Goal: Complete application form: Complete application form

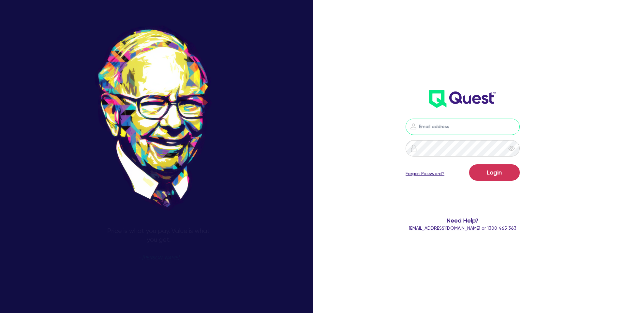
type input "[PERSON_NAME][EMAIL_ADDRESS][DOMAIN_NAME]"
drag, startPoint x: 480, startPoint y: 171, endPoint x: 494, endPoint y: 187, distance: 21.3
click at [486, 173] on button "Login" at bounding box center [495, 172] width 51 height 16
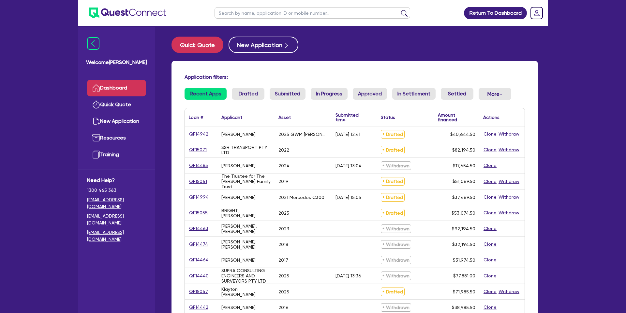
click at [288, 15] on input "text" at bounding box center [313, 12] width 196 height 11
type input "N"
click at [201, 148] on link "QF15071" at bounding box center [198, 150] width 18 height 8
select select "CARS_AND_LIGHT_TRUCKS"
select select "PASSENGER_VEHICLES"
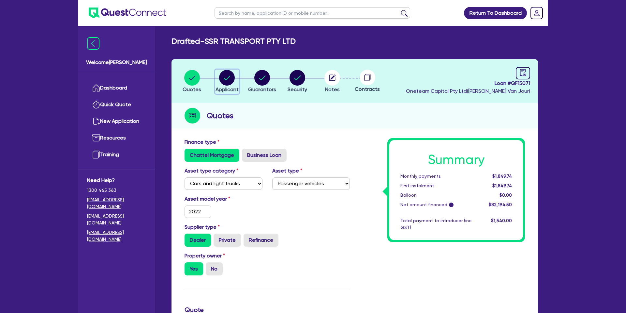
click at [232, 76] on circle "button" at bounding box center [227, 78] width 16 height 16
select select "COMPANY"
select select "TRANSPORT_WAREHOUSING"
select select "WAREHOUSING"
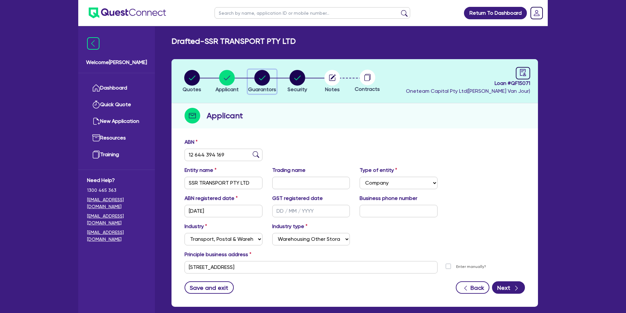
click at [259, 79] on circle "button" at bounding box center [263, 78] width 16 height 16
select select "MR"
select select "[GEOGRAPHIC_DATA]"
select select "SINGLE"
select select "CASH"
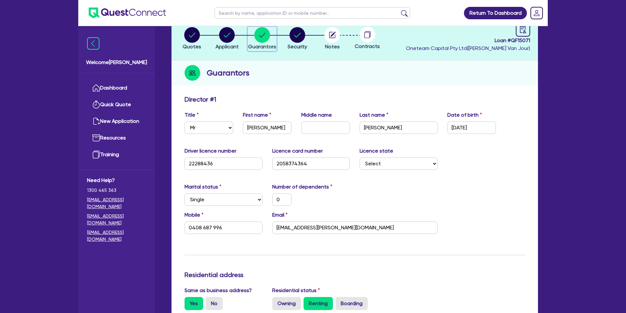
scroll to position [45, 0]
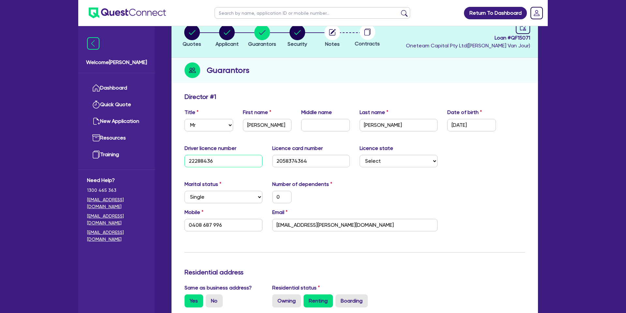
click at [232, 162] on input "22288436" at bounding box center [224, 161] width 78 height 12
click at [465, 207] on div "Marital status Select [DEMOGRAPHIC_DATA] Married De Facto / Partner Number of d…" at bounding box center [355, 194] width 350 height 28
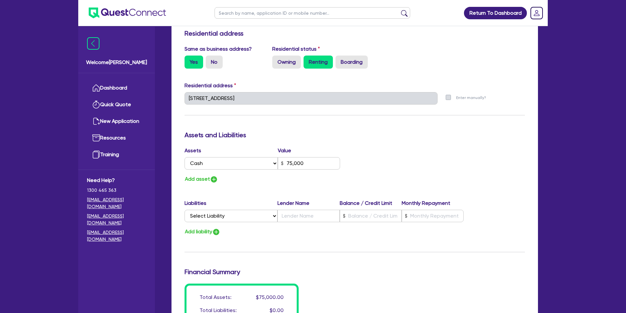
scroll to position [285, 0]
drag, startPoint x: 373, startPoint y: 147, endPoint x: 379, endPoint y: 141, distance: 8.8
click at [378, 141] on div "Update residential status for Director #1 Boarding is only acceptable when the …" at bounding box center [355, 94] width 341 height 483
click at [335, 133] on h3 "Assets and Liabilities" at bounding box center [355, 134] width 341 height 8
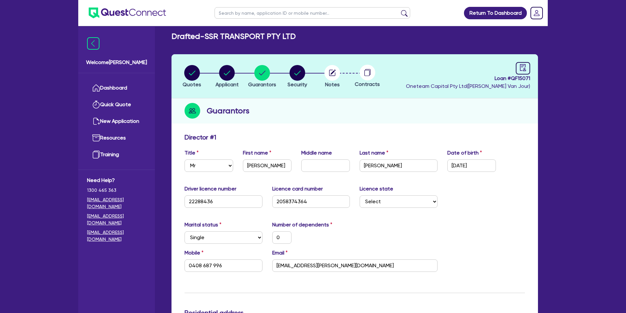
scroll to position [0, 0]
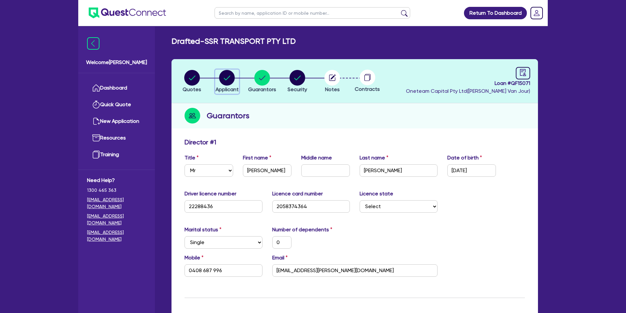
click at [230, 76] on icon "button" at bounding box center [227, 77] width 7 height 5
select select "COMPANY"
select select "TRANSPORT_WAREHOUSING"
select select "WAREHOUSING"
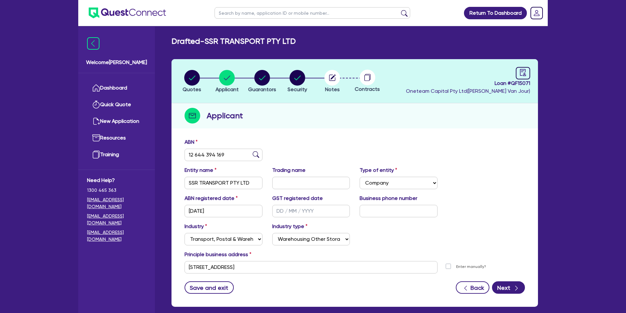
click at [322, 127] on div "Applicant" at bounding box center [355, 115] width 367 height 25
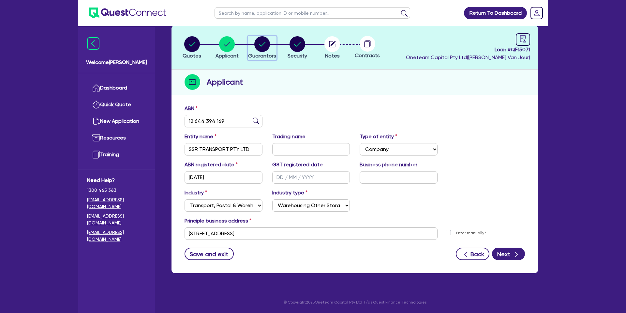
drag, startPoint x: 254, startPoint y: 40, endPoint x: 254, endPoint y: 43, distance: 3.6
click at [254, 40] on div "button" at bounding box center [262, 44] width 28 height 16
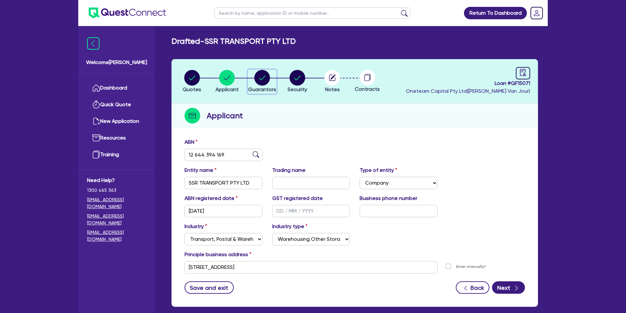
select select "MR"
select select "[GEOGRAPHIC_DATA]"
select select "SINGLE"
select select "CASH"
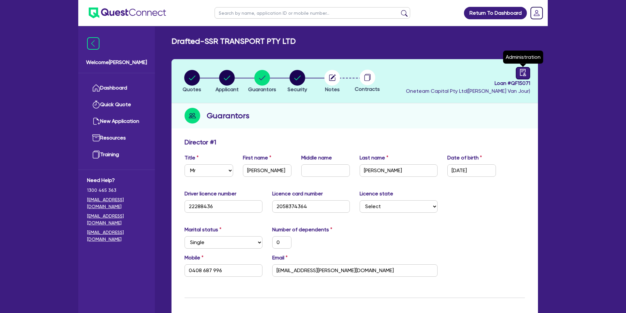
click at [527, 76] on link at bounding box center [523, 73] width 14 height 12
select select "DRAFTED_NEW"
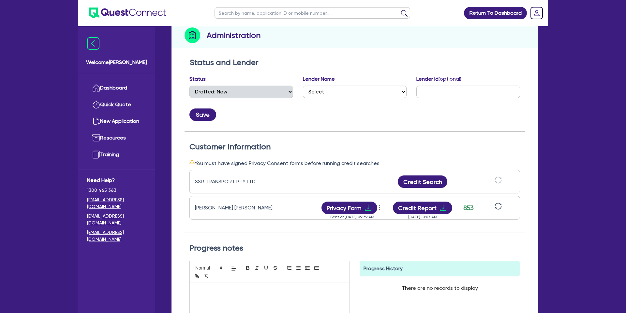
scroll to position [27, 0]
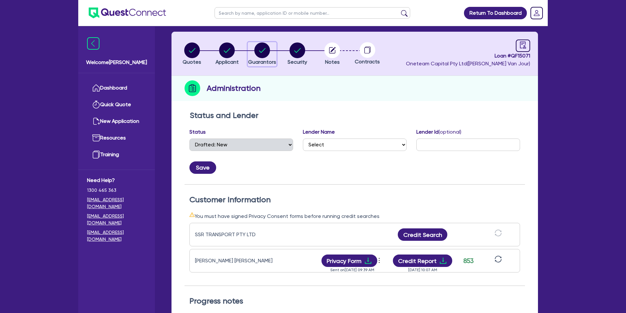
click at [261, 46] on circle "button" at bounding box center [263, 50] width 16 height 16
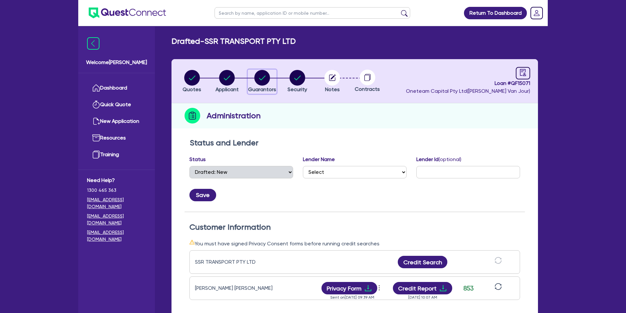
select select "MR"
select select "[GEOGRAPHIC_DATA]"
select select "SINGLE"
select select "CASH"
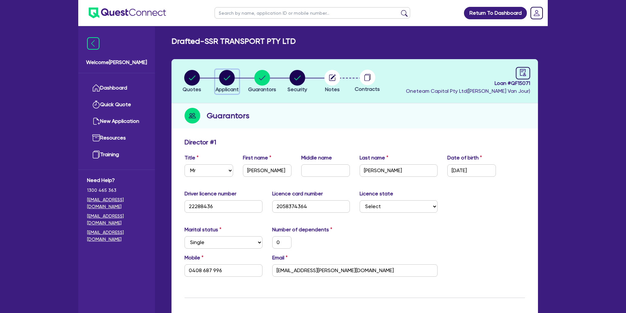
click at [224, 79] on circle "button" at bounding box center [227, 78] width 16 height 16
select select "COMPANY"
select select "TRANSPORT_WAREHOUSING"
select select "WAREHOUSING"
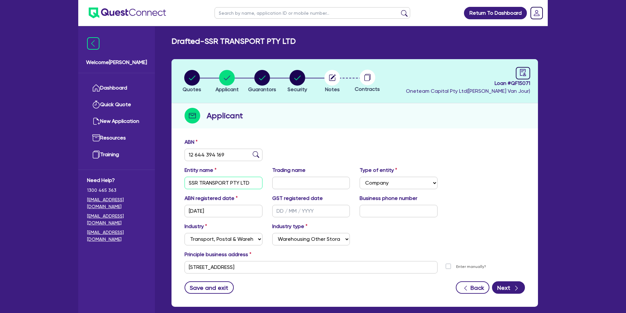
click at [208, 182] on input "SSR TRANSPORT PTY LTD" at bounding box center [224, 183] width 78 height 12
click at [208, 183] on input "SSR TRANSPORT PTY LTD" at bounding box center [224, 183] width 78 height 12
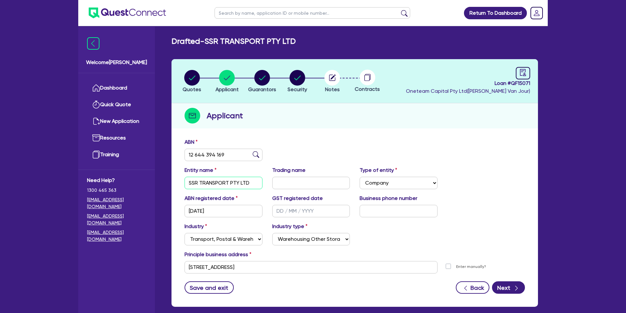
click at [208, 183] on input "SSR TRANSPORT PTY LTD" at bounding box center [224, 183] width 78 height 12
click at [520, 71] on icon "audit" at bounding box center [523, 72] width 7 height 7
select select "DRAFTED_NEW"
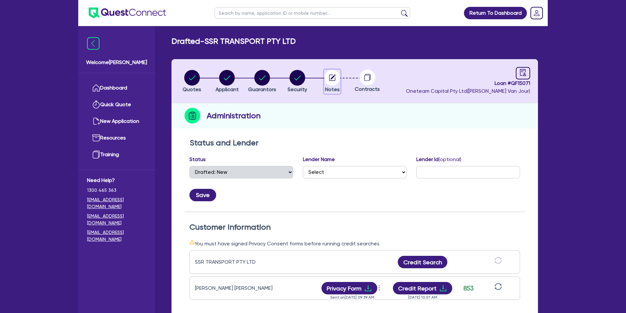
click at [332, 79] on icon "button" at bounding box center [333, 78] width 16 height 16
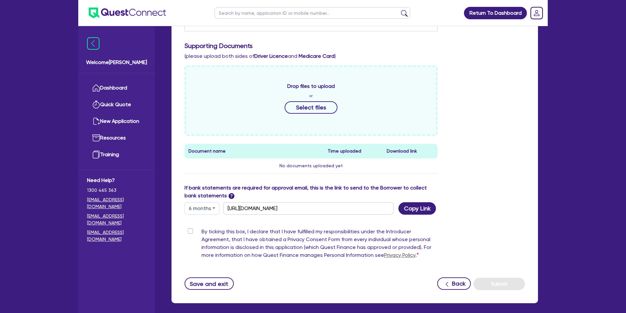
scroll to position [275, 0]
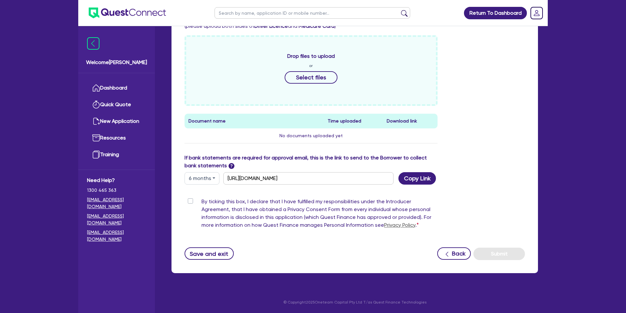
click at [208, 179] on button "6 months" at bounding box center [202, 178] width 35 height 12
click at [207, 195] on link "3 months" at bounding box center [211, 193] width 52 height 12
type input "[URL][DOMAIN_NAME]"
click at [430, 181] on button "Copy Link" at bounding box center [418, 178] width 38 height 12
click at [422, 175] on button "Copy Link" at bounding box center [418, 178] width 38 height 12
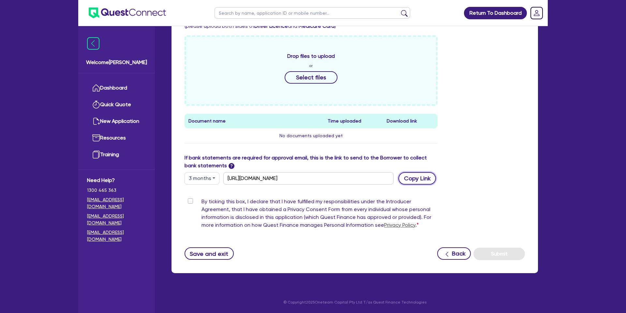
click at [415, 178] on button "Copy Link" at bounding box center [418, 178] width 38 height 12
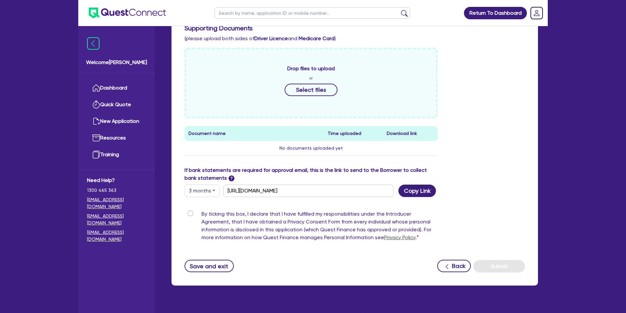
drag, startPoint x: 490, startPoint y: 169, endPoint x: 344, endPoint y: 187, distance: 146.5
click at [489, 170] on div "If bank statements are required for approval email, this is the link to send to…" at bounding box center [355, 181] width 350 height 31
drag, startPoint x: 422, startPoint y: 190, endPoint x: 467, endPoint y: 201, distance: 45.9
click at [422, 190] on button "Copy Link" at bounding box center [418, 190] width 38 height 12
click at [442, 131] on div "Drop files to upload or Select files Document name Time uploaded Download link …" at bounding box center [311, 104] width 263 height 113
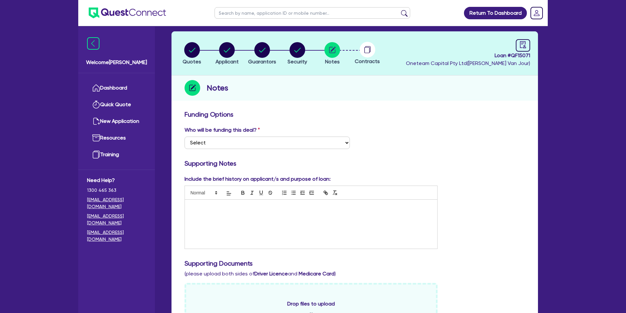
scroll to position [0, 0]
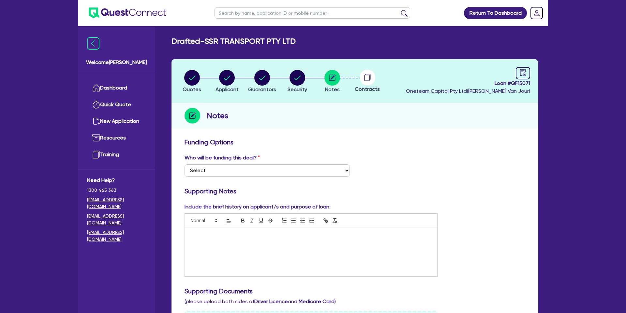
click at [104, 84] on link "Dashboard" at bounding box center [116, 88] width 59 height 17
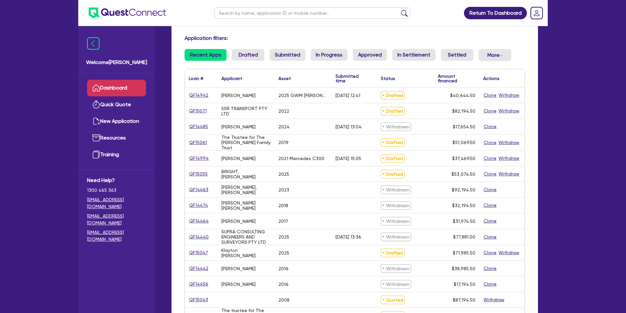
scroll to position [36, 0]
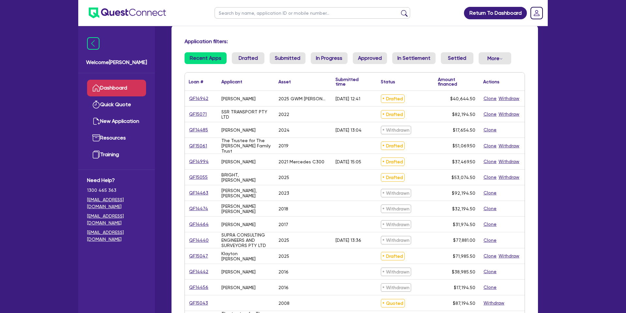
click at [273, 14] on input "text" at bounding box center [313, 12] width 196 height 11
type input "nic"
click at [399, 10] on button "submit" at bounding box center [404, 14] width 10 height 9
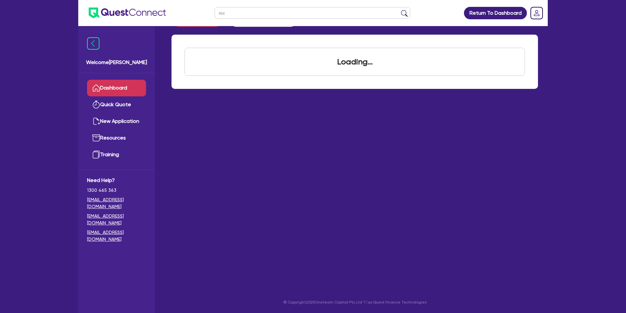
scroll to position [26, 0]
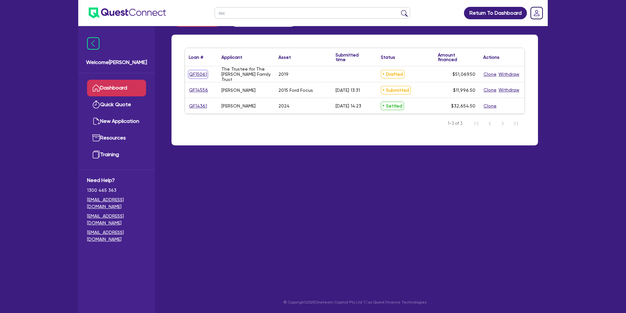
click at [203, 77] on link "QF15061" at bounding box center [198, 74] width 19 height 8
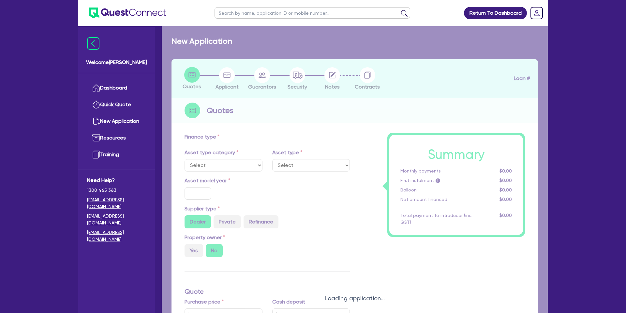
select select "CARS_AND_LIGHT_TRUCKS"
type input "2019"
radio input "true"
type input "49,875"
type input "1,000"
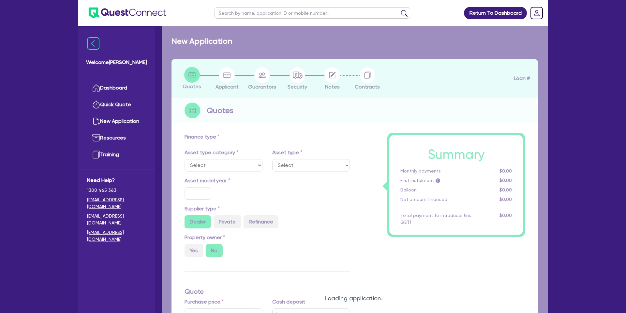
type input "35"
type input "17,456.25"
type input "3"
type input "1,532.09"
type input "7.49"
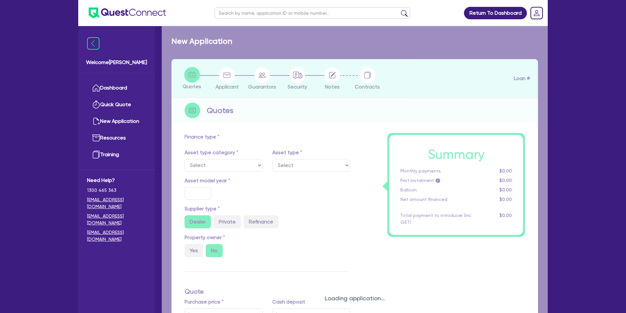
type input "1,400"
select select "PASSENGER_VEHICLES"
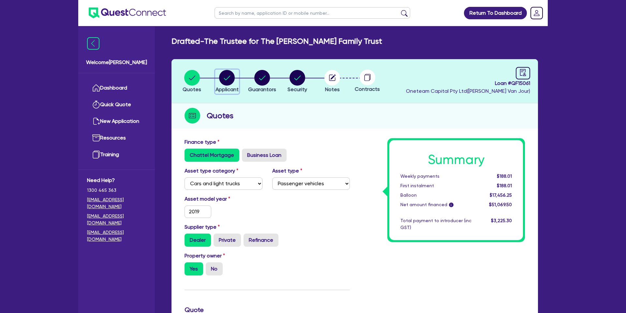
click at [231, 73] on circle "button" at bounding box center [227, 78] width 16 height 16
select select "TRUST"
select select "INDIVIDUAL"
select select "BUILDING_CONSTRUCTION"
select select "BUSINESSES_CONSTRUCTION_SERVICES"
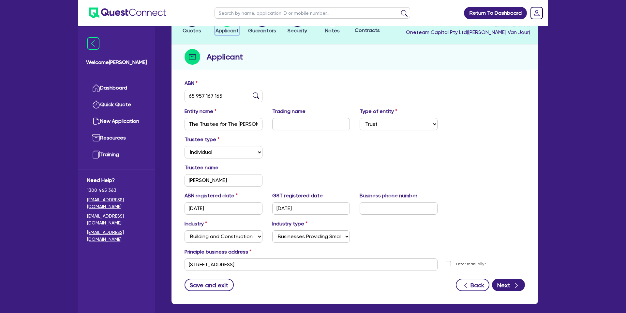
scroll to position [64, 0]
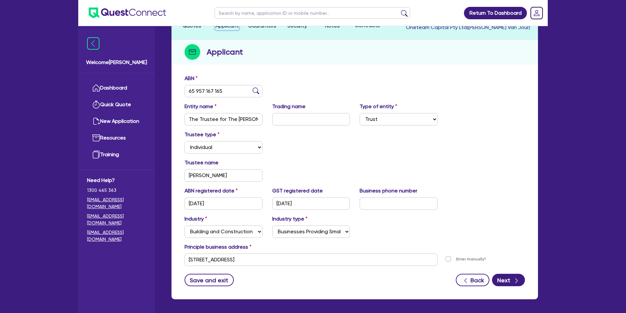
click at [215, 6] on button "Applicant" at bounding box center [227, 18] width 24 height 24
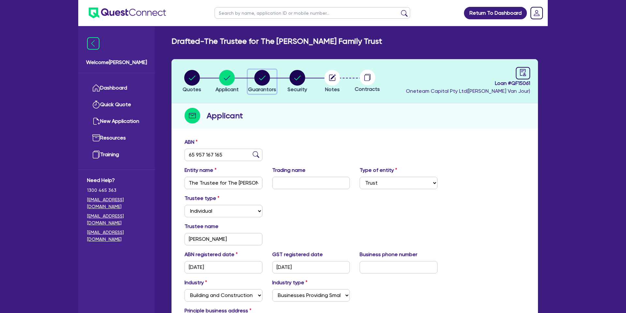
click at [265, 76] on icon "button" at bounding box center [263, 78] width 16 height 16
select select "MR"
select select "VIC"
select select "MARRIED"
select select "PROPERTY"
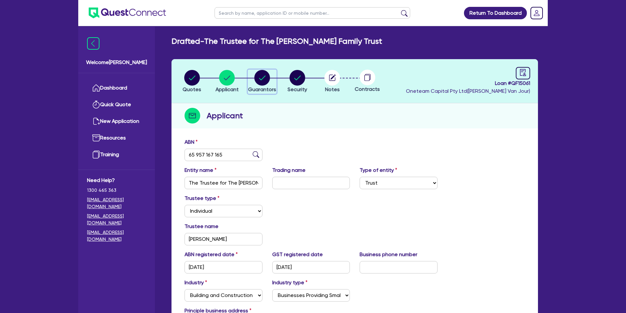
select select "OTHER"
select select "VEHICLE"
select select "MORTGAGE"
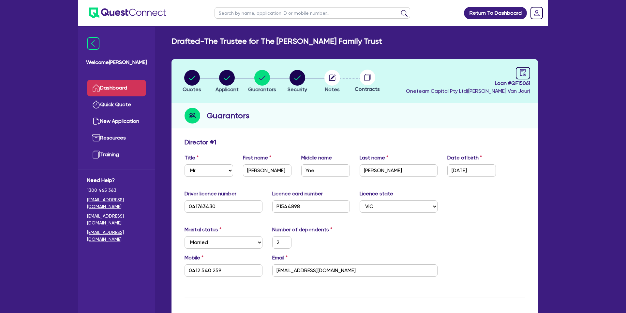
click at [137, 88] on link "Dashboard" at bounding box center [116, 88] width 59 height 17
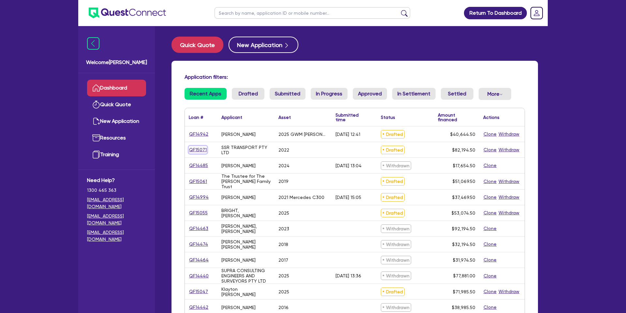
click at [199, 148] on link "QF15071" at bounding box center [198, 150] width 18 height 8
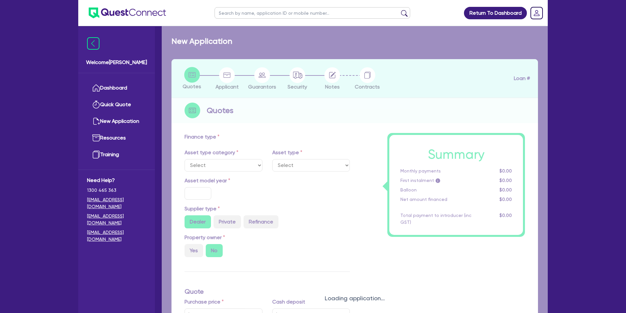
select select "CARS_AND_LIGHT_TRUCKS"
type input "2022"
radio input "true"
type input "130,000"
type input "50,000"
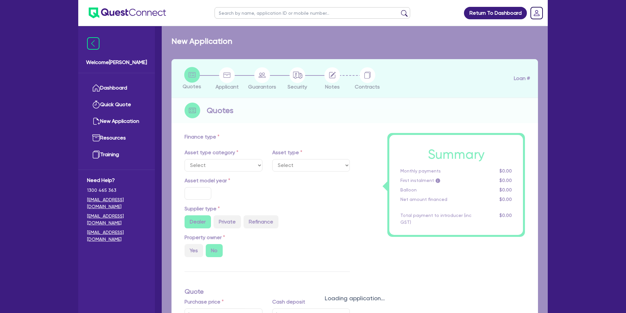
type input "12.99"
type input "1,400"
select select "PASSENGER_VEHICLES"
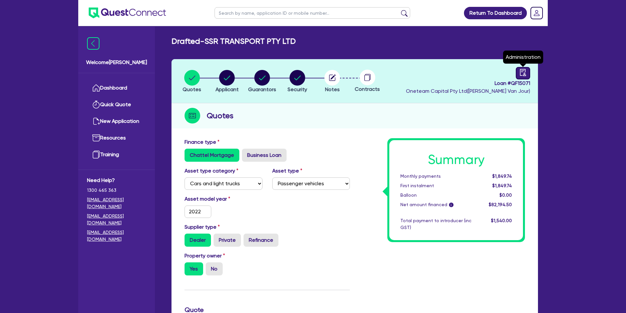
click at [524, 73] on icon "audit" at bounding box center [523, 72] width 7 height 7
select select "DRAFTED_NEW"
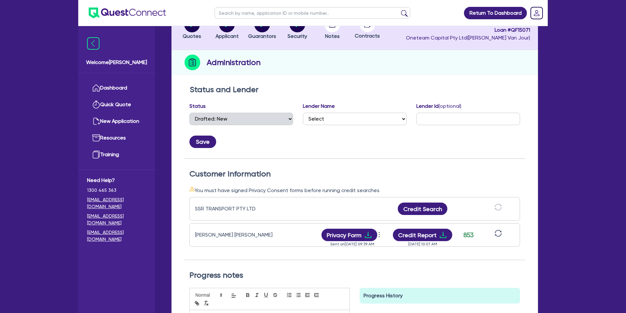
scroll to position [44, 0]
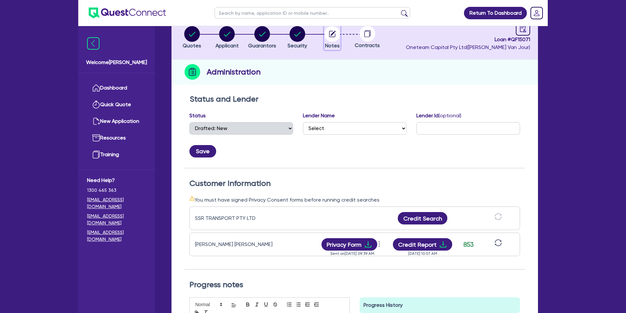
click at [337, 35] on circle "button" at bounding box center [333, 34] width 16 height 16
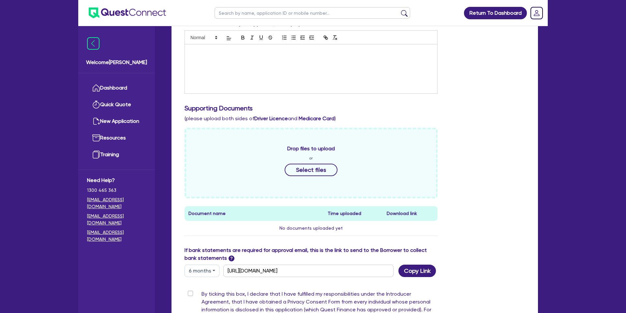
scroll to position [275, 0]
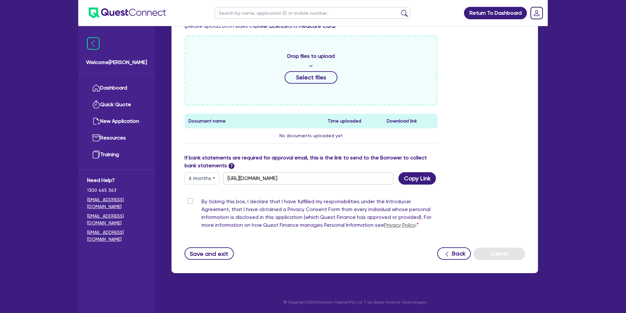
click at [197, 176] on button "6 months" at bounding box center [202, 178] width 35 height 12
click at [202, 191] on link "3 months" at bounding box center [211, 193] width 52 height 12
type input "[URL][DOMAIN_NAME]"
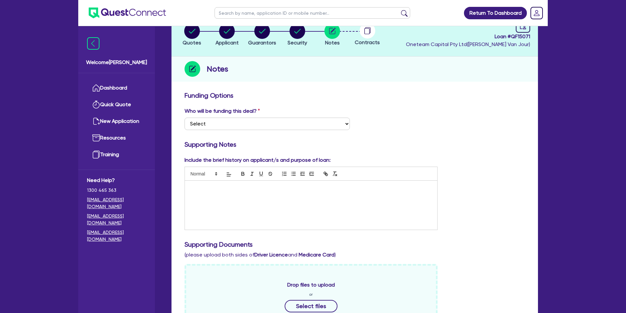
scroll to position [0, 0]
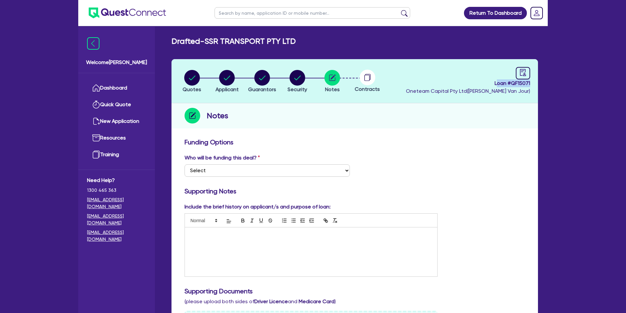
drag, startPoint x: 497, startPoint y: 83, endPoint x: 532, endPoint y: 81, distance: 34.6
click at [532, 81] on header "Quotes Applicant [GEOGRAPHIC_DATA] Security Notes Contracts Loan # QF15071 Onet…" at bounding box center [355, 81] width 367 height 44
drag, startPoint x: 531, startPoint y: 81, endPoint x: 495, endPoint y: 83, distance: 36.6
click at [494, 83] on header "Quotes Applicant [GEOGRAPHIC_DATA] Security Notes Contracts Loan # QF15071 Onet…" at bounding box center [355, 81] width 367 height 44
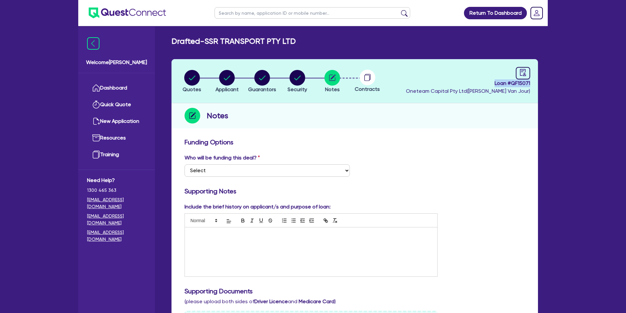
copy span "Loan # QF15071"
click at [115, 87] on link "Dashboard" at bounding box center [116, 88] width 59 height 17
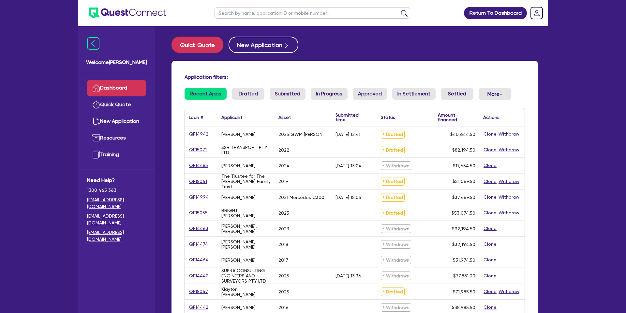
click at [255, 18] on input "text" at bounding box center [313, 12] width 196 height 11
click at [399, 10] on button "submit" at bounding box center [404, 14] width 10 height 9
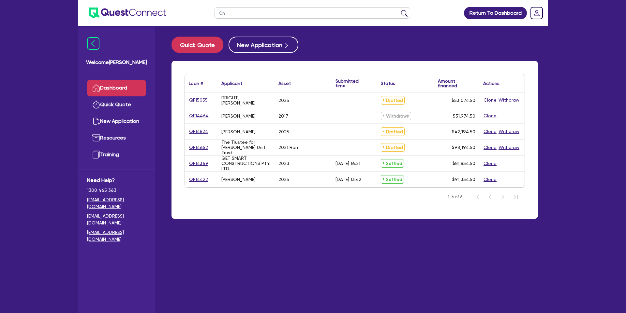
type input "C"
click at [288, 277] on main "Quick Quote New Application Loan # ▲ Applicant ▲ Asset Submitted time ▲ Status …" at bounding box center [355, 174] width 386 height 296
click at [107, 106] on link "Quick Quote" at bounding box center [116, 104] width 59 height 17
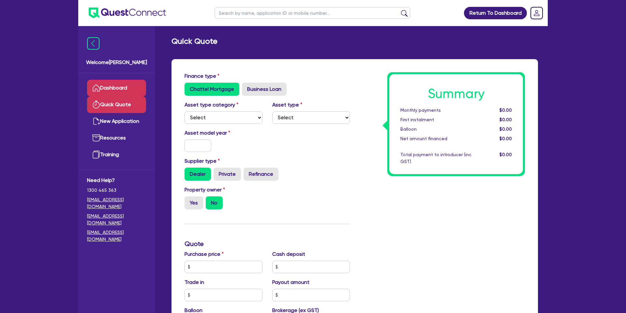
click at [113, 90] on link "Dashboard" at bounding box center [116, 88] width 59 height 17
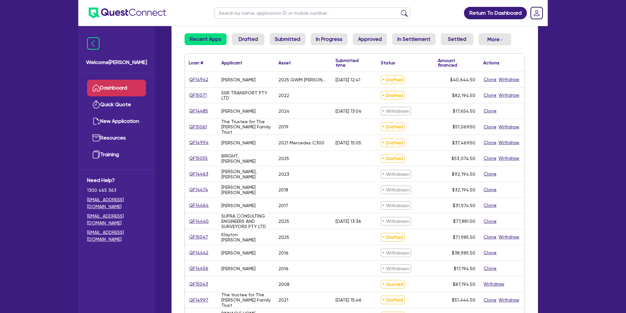
scroll to position [56, 0]
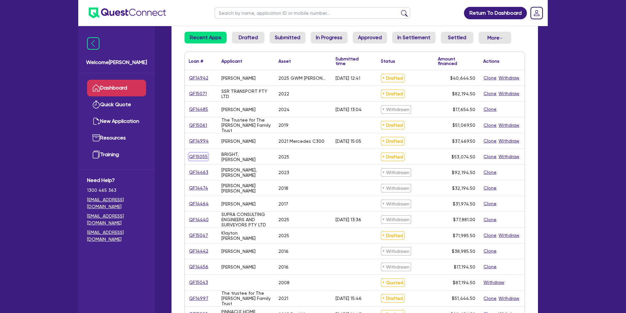
click at [201, 156] on link "QF15055" at bounding box center [198, 157] width 19 height 8
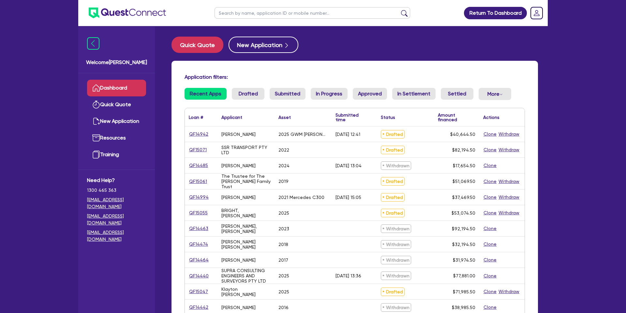
select select "CARS_AND_LIGHT_TRUCKS"
select select "PASSENGER_VEHICLES"
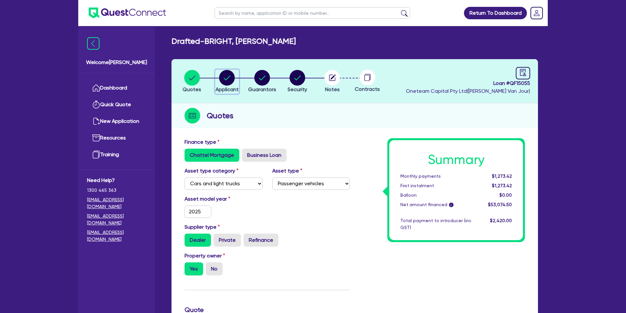
click at [225, 74] on circle "button" at bounding box center [227, 78] width 16 height 16
select select "SOLE_TRADER"
select select "BUILDING_CONSTRUCTION"
select select "TRADES_SERVICES_CONSUMERS"
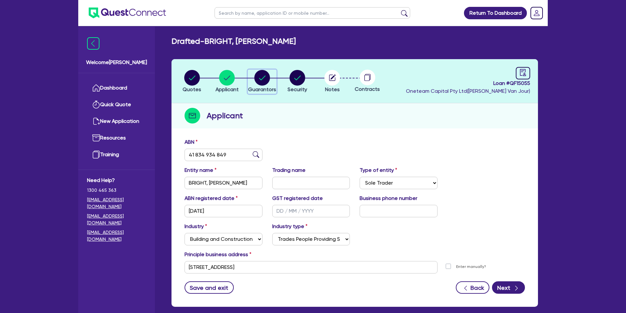
click at [257, 77] on circle "button" at bounding box center [263, 78] width 16 height 16
select select "MR"
select select "QLD"
select select "SINGLE"
select select "PROPERTY"
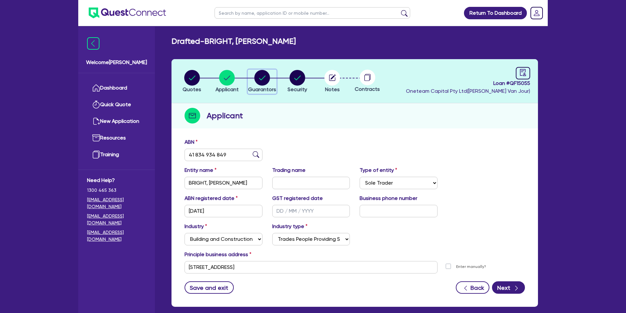
select select "PERSONAL_LOAN"
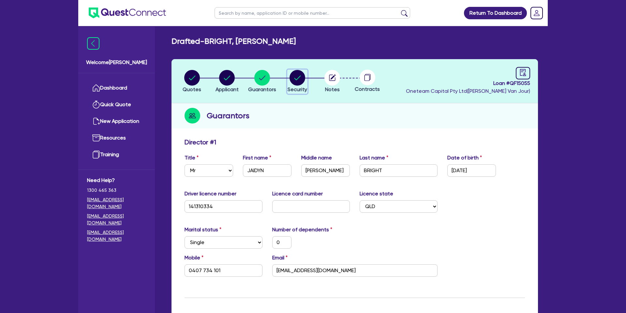
click at [293, 73] on circle "button" at bounding box center [298, 78] width 16 height 16
select select "CARS_AND_LIGHT_TRUCKS"
select select "PASSENGER_VEHICLES"
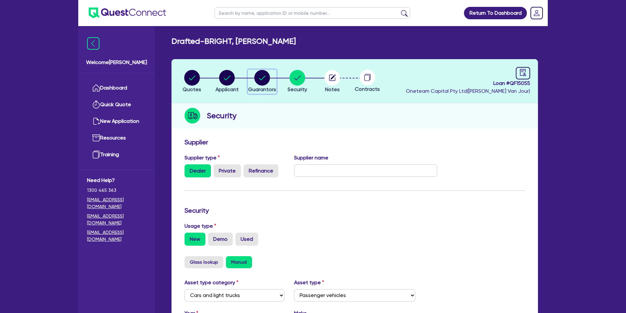
drag, startPoint x: 257, startPoint y: 79, endPoint x: 263, endPoint y: 91, distance: 13.0
click at [257, 79] on circle "button" at bounding box center [263, 78] width 16 height 16
select select "MR"
select select "QLD"
select select "SINGLE"
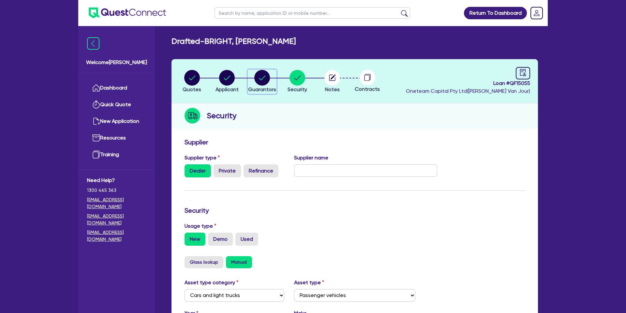
select select "PROPERTY"
select select "PERSONAL_LOAN"
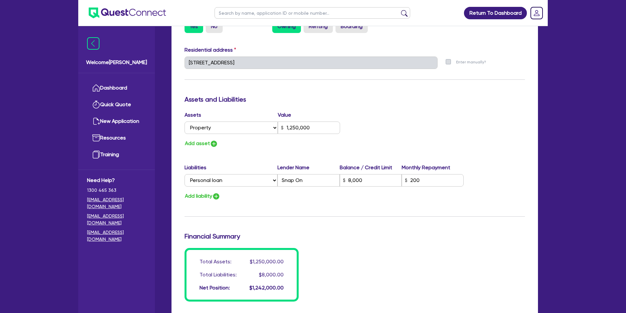
scroll to position [334, 0]
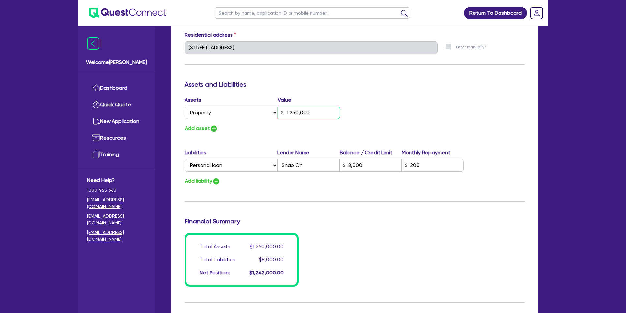
drag, startPoint x: 300, startPoint y: 111, endPoint x: 313, endPoint y: 112, distance: 12.4
click at [313, 112] on input "1,250,000" at bounding box center [309, 112] width 62 height 12
click at [314, 112] on input "1,250,000" at bounding box center [309, 112] width 62 height 12
drag, startPoint x: 297, startPoint y: 109, endPoint x: 268, endPoint y: 119, distance: 30.6
click at [271, 116] on div "Select Asset Cash Property Investment property Vehicle Truck Trailer Equipment …" at bounding box center [263, 112] width 156 height 12
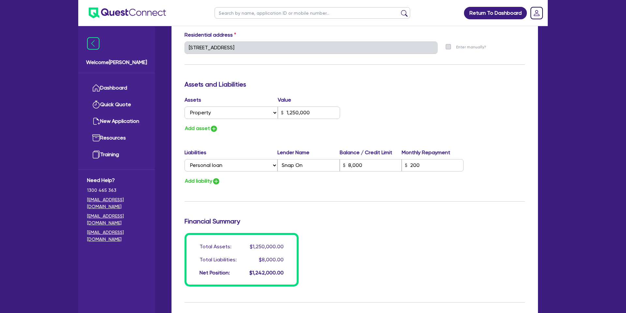
click at [371, 111] on div "Assets Value Select Asset Cash Property Investment property Vehicle Truck Trail…" at bounding box center [355, 114] width 350 height 37
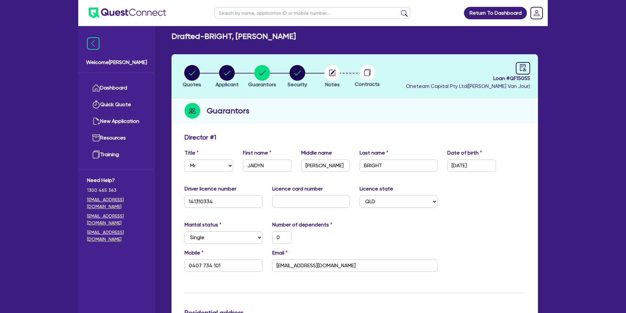
scroll to position [0, 0]
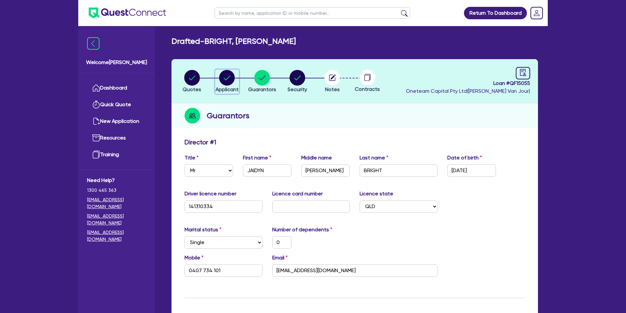
drag, startPoint x: 226, startPoint y: 77, endPoint x: 218, endPoint y: 79, distance: 8.6
click at [226, 77] on circle "button" at bounding box center [227, 78] width 16 height 16
select select "SOLE_TRADER"
select select "BUILDING_CONSTRUCTION"
select select "TRADES_SERVICES_CONSUMERS"
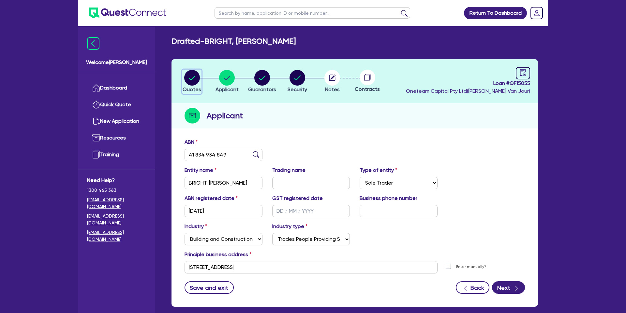
click at [193, 78] on circle "button" at bounding box center [192, 78] width 16 height 16
select select "CARS_AND_LIGHT_TRUCKS"
select select "PASSENGER_VEHICLES"
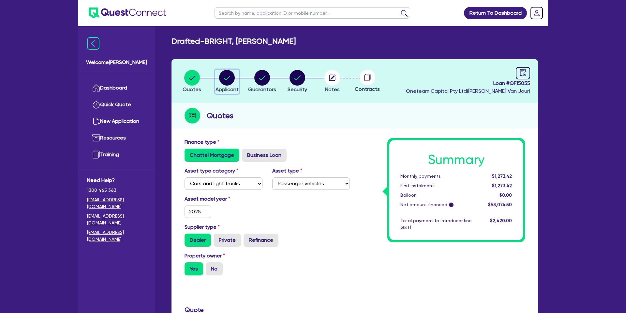
click at [223, 75] on circle "button" at bounding box center [227, 78] width 16 height 16
select select "SOLE_TRADER"
select select "BUILDING_CONSTRUCTION"
select select "TRADES_SERVICES_CONSUMERS"
